Goal: Task Accomplishment & Management: Use online tool/utility

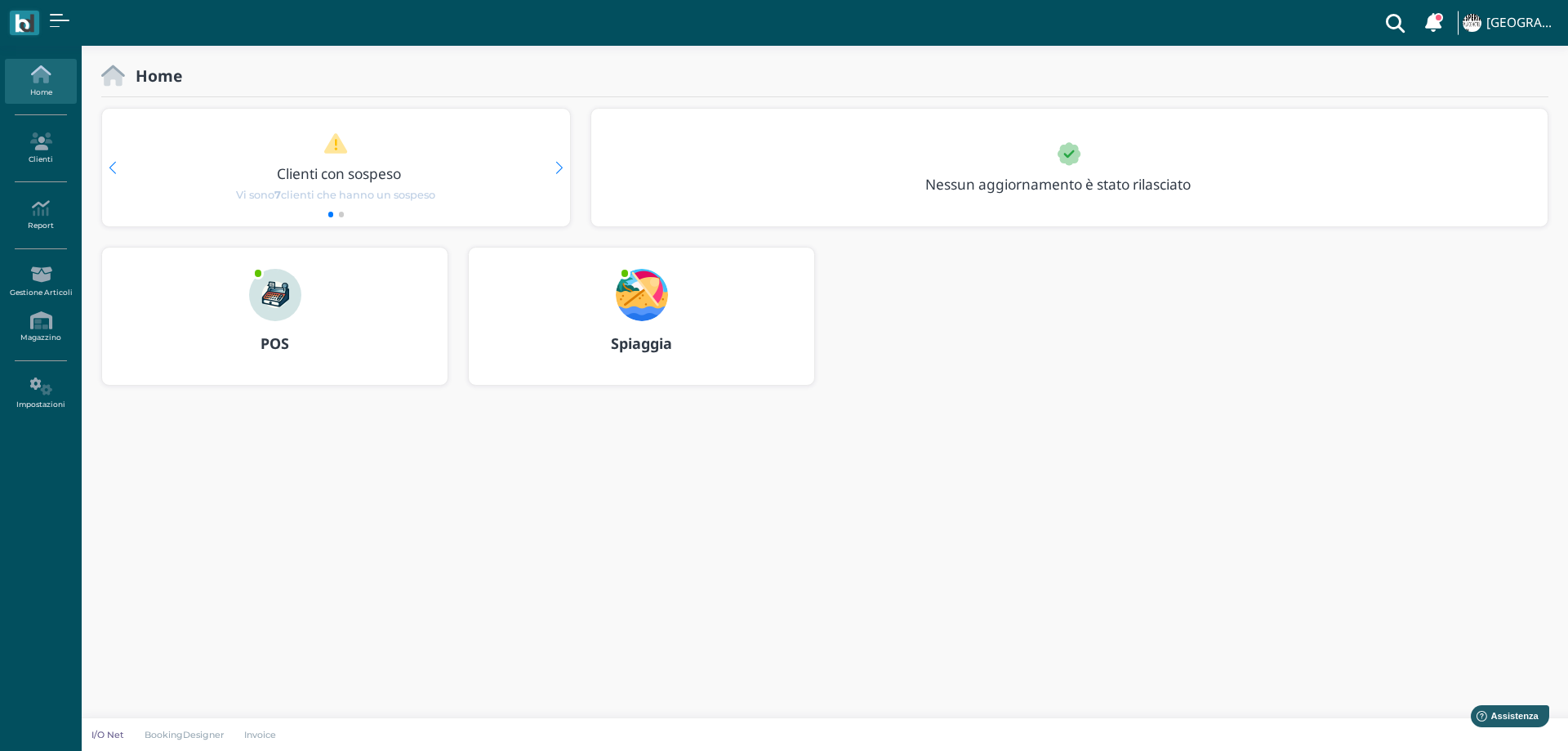
click at [629, 293] on img at bounding box center [642, 295] width 52 height 52
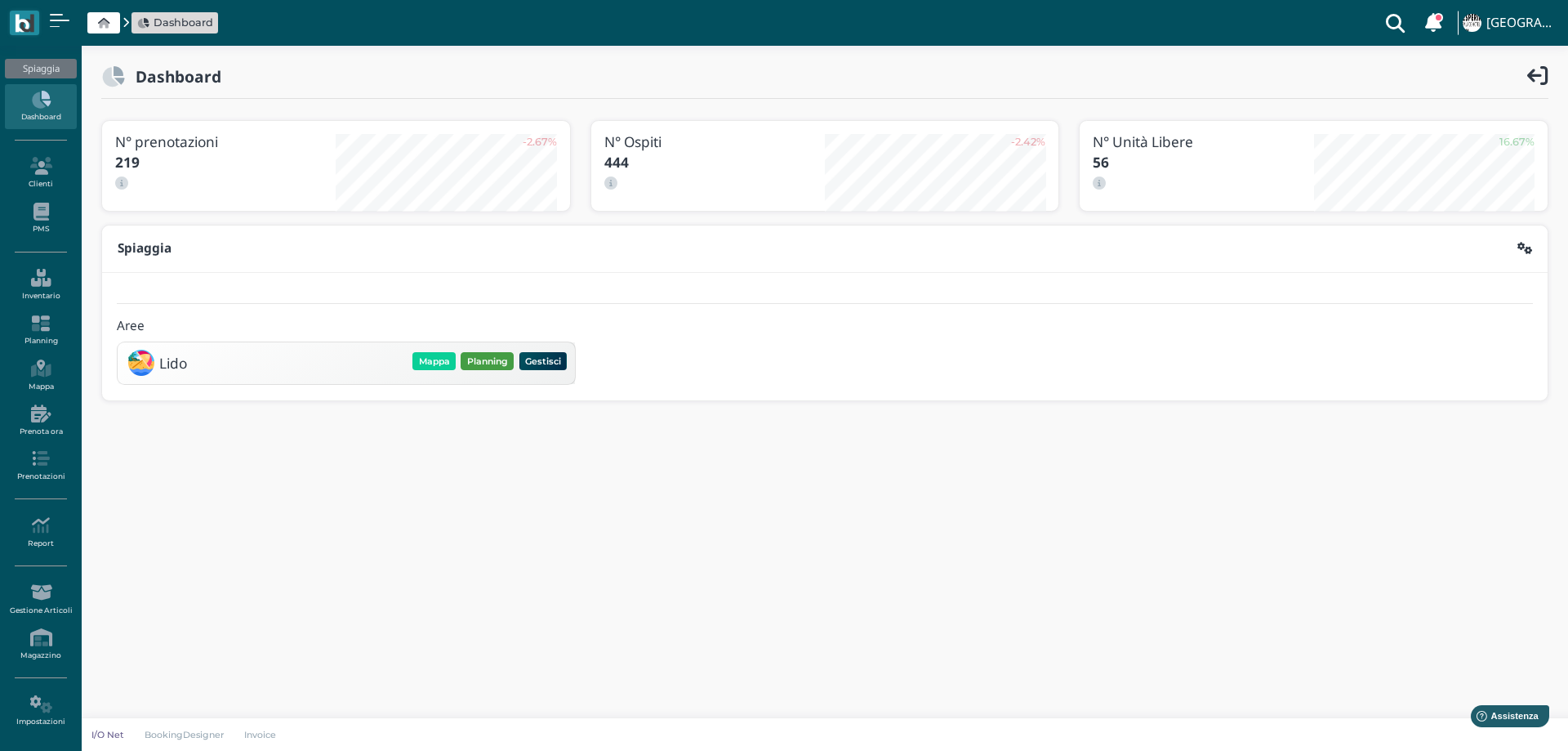
click at [479, 358] on button "Planning" at bounding box center [487, 360] width 53 height 18
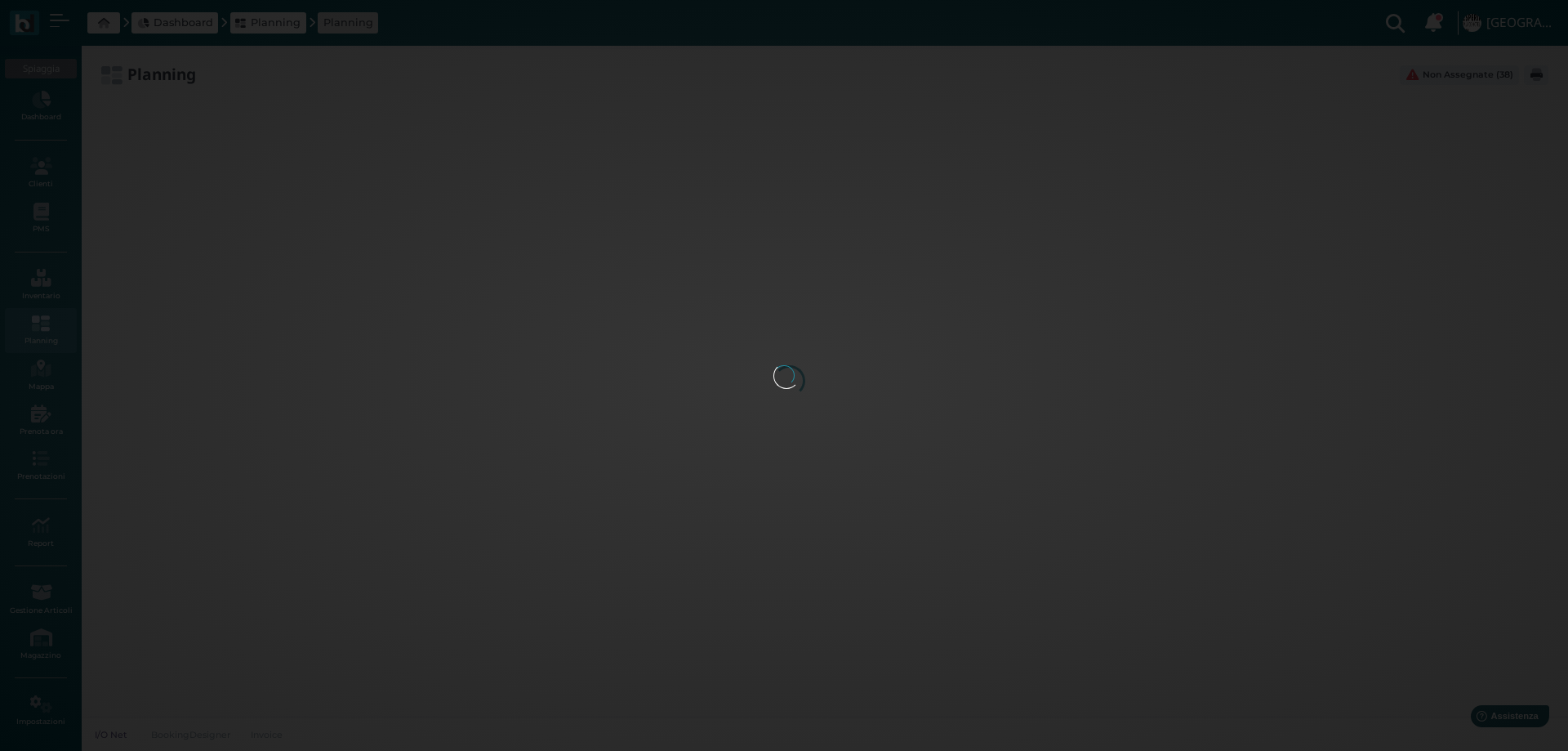
type input "3.8"
type input "55"
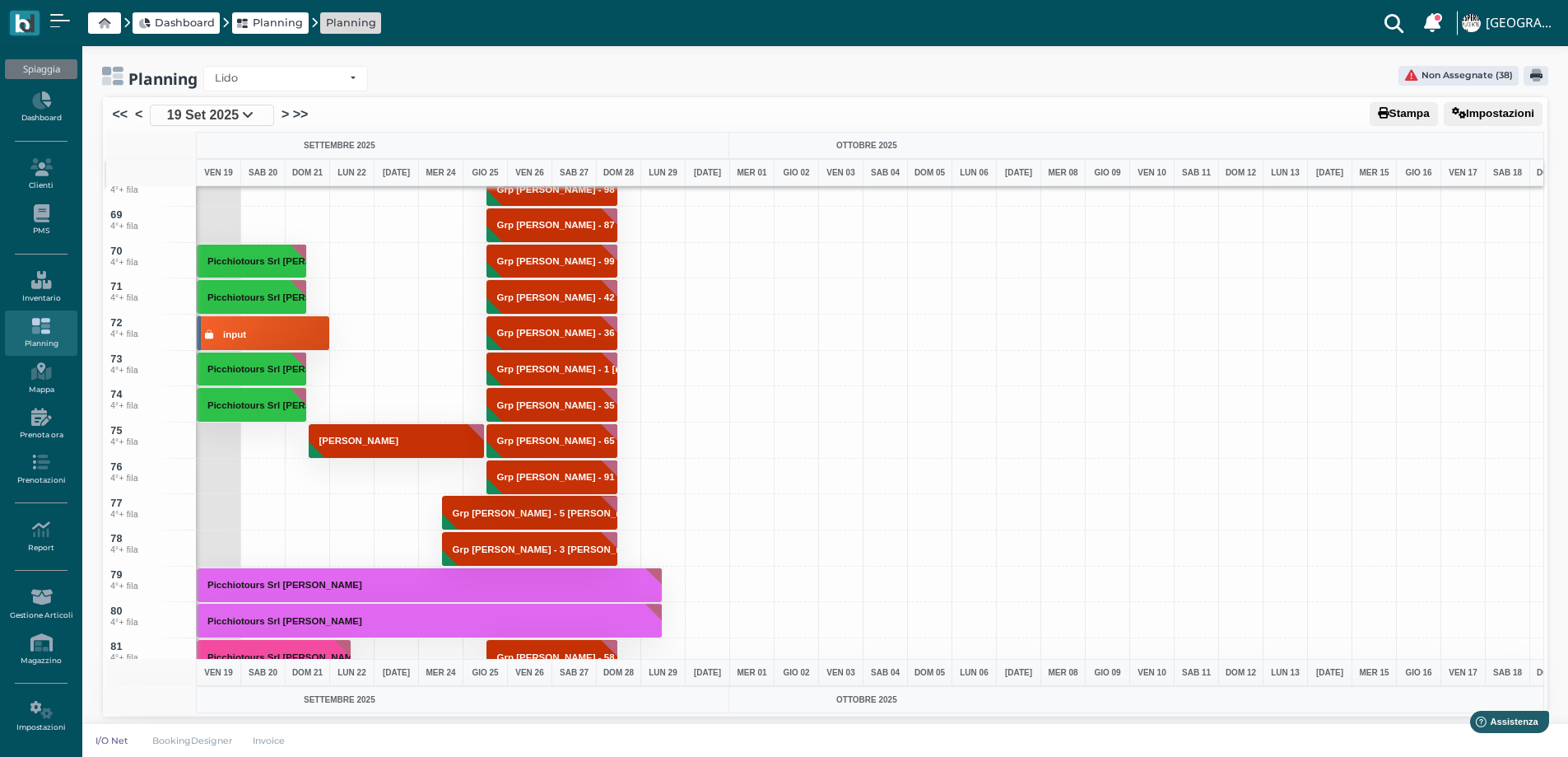
scroll to position [2305, 0]
